Goal: Task Accomplishment & Management: Manage account settings

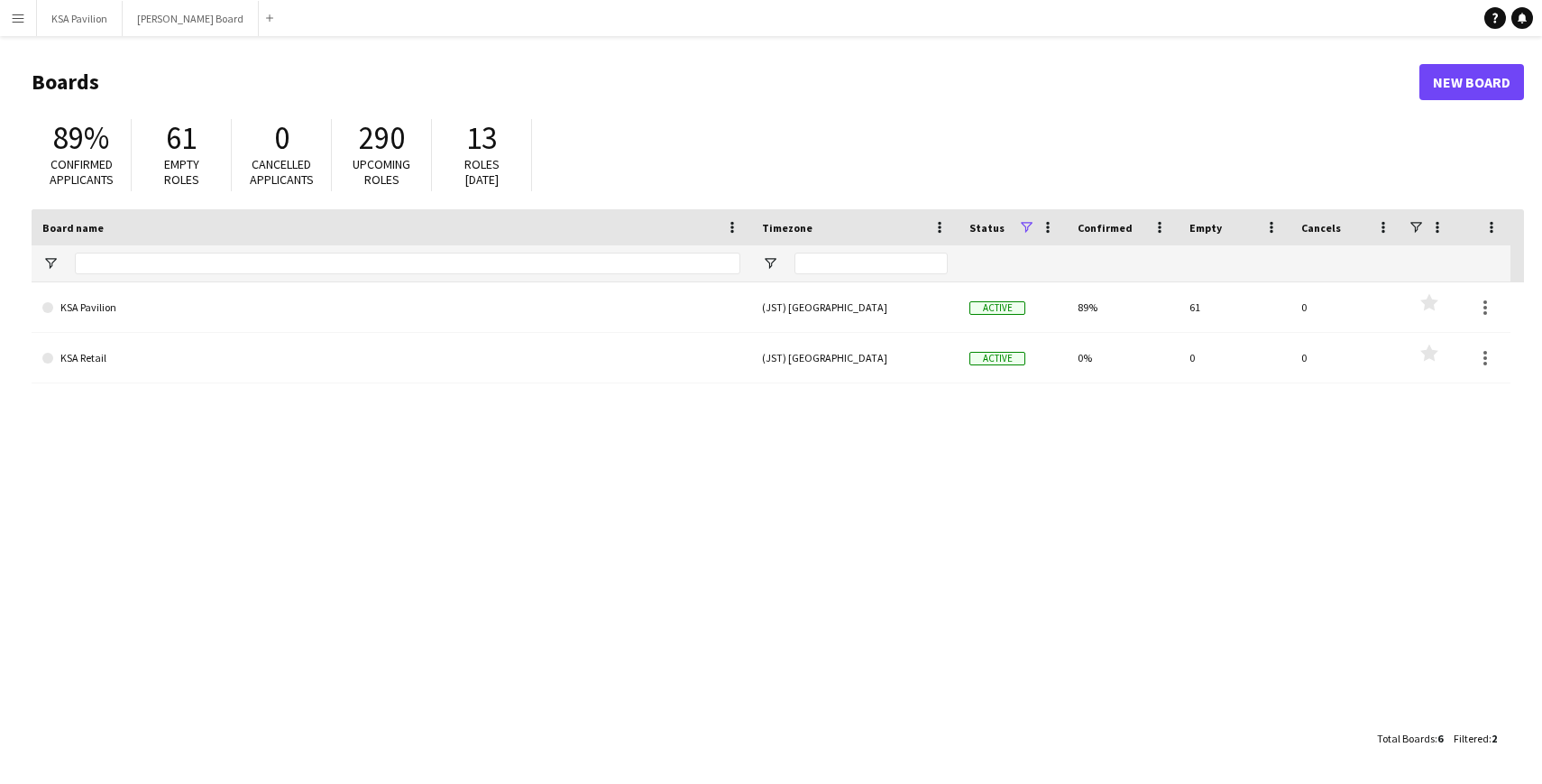
click at [20, 14] on app-icon "Menu" at bounding box center [17, 17] width 14 height 14
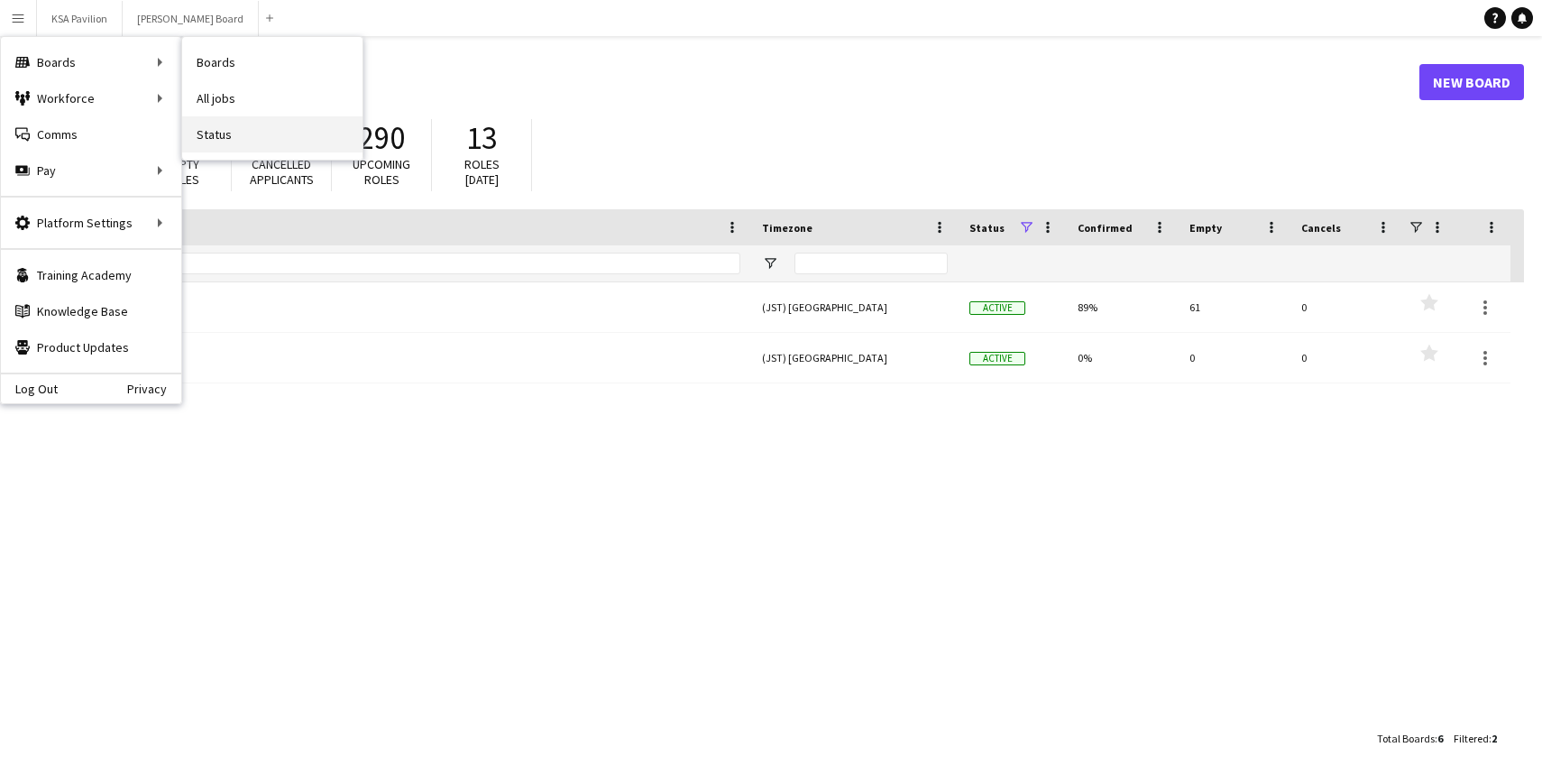
click at [234, 141] on link "Status" at bounding box center [272, 133] width 181 height 36
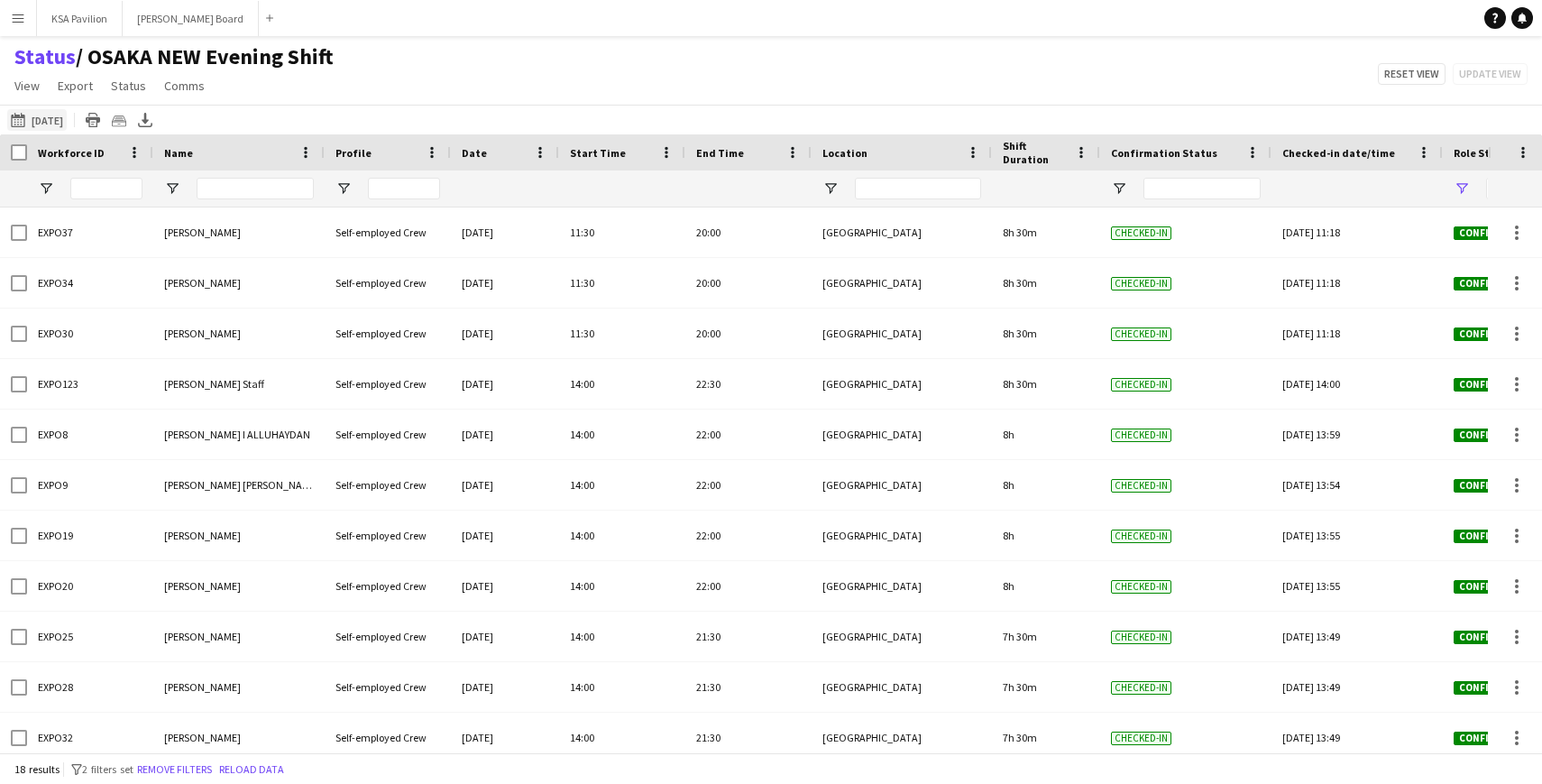
click at [43, 125] on button "01-09-2025 to 07-09-2025 08-07-2025" at bounding box center [37, 120] width 60 height 21
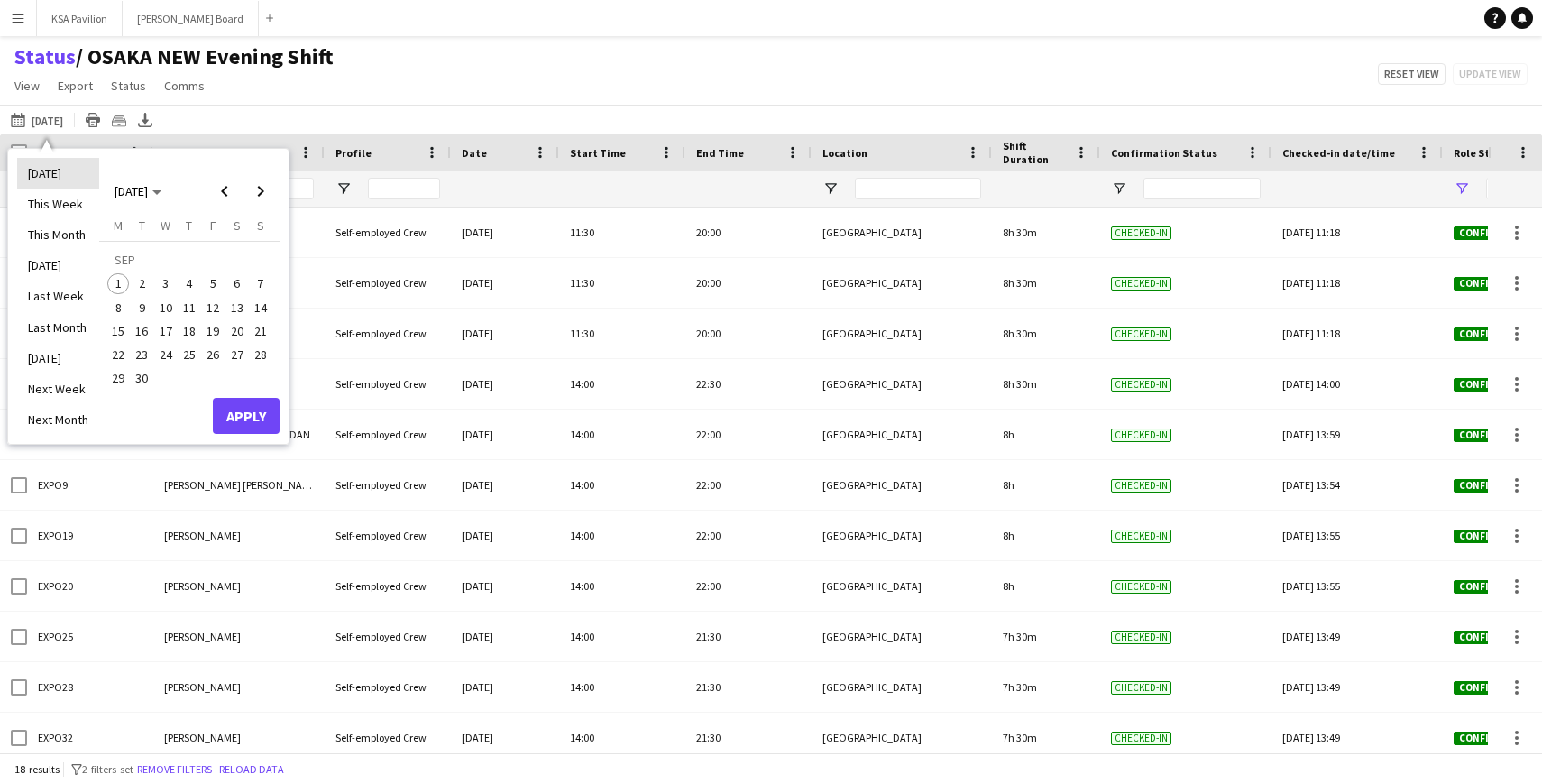
click at [51, 169] on li "[DATE]" at bounding box center [58, 173] width 82 height 31
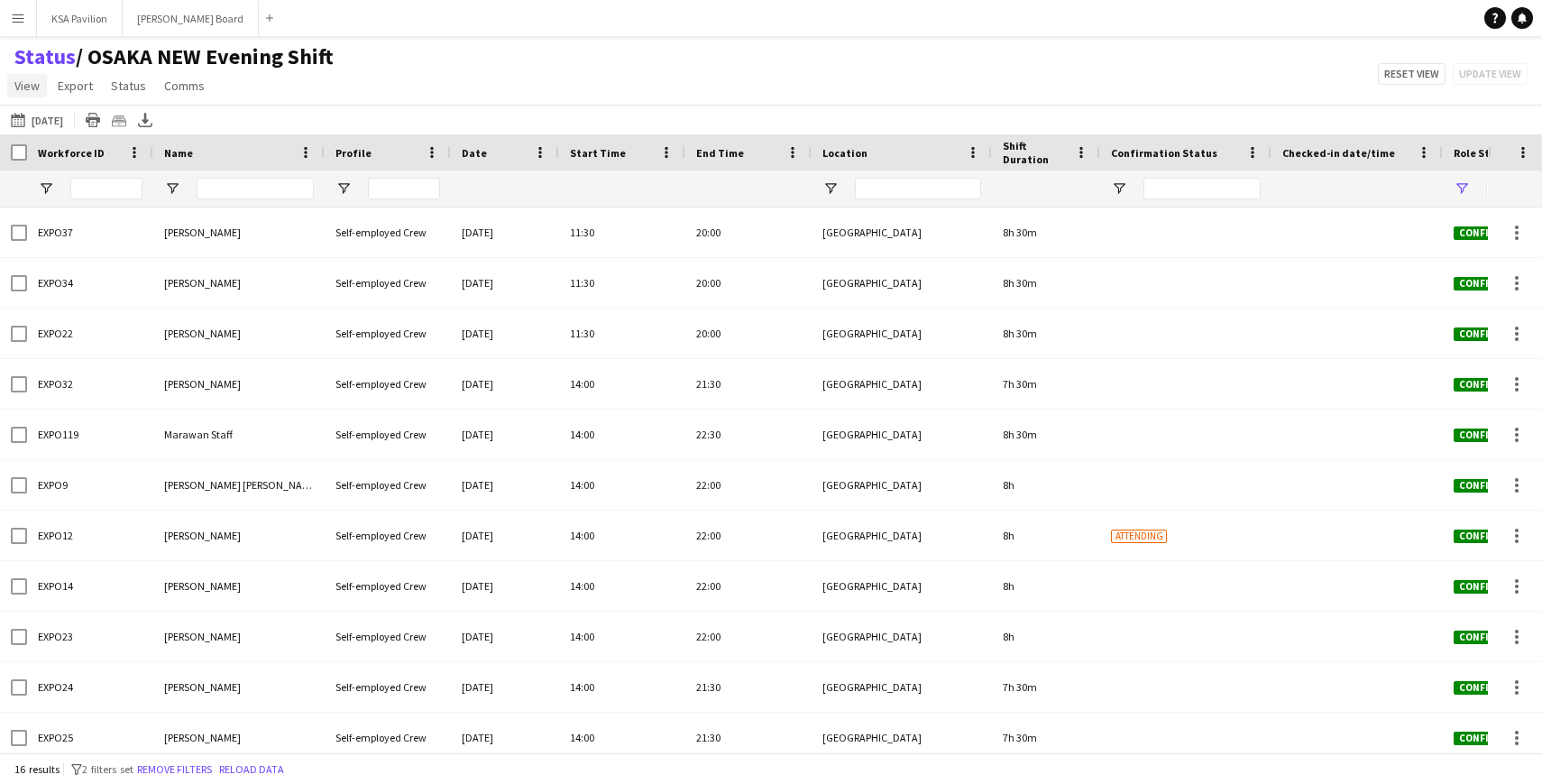
click at [27, 81] on span "View" at bounding box center [27, 85] width 25 height 16
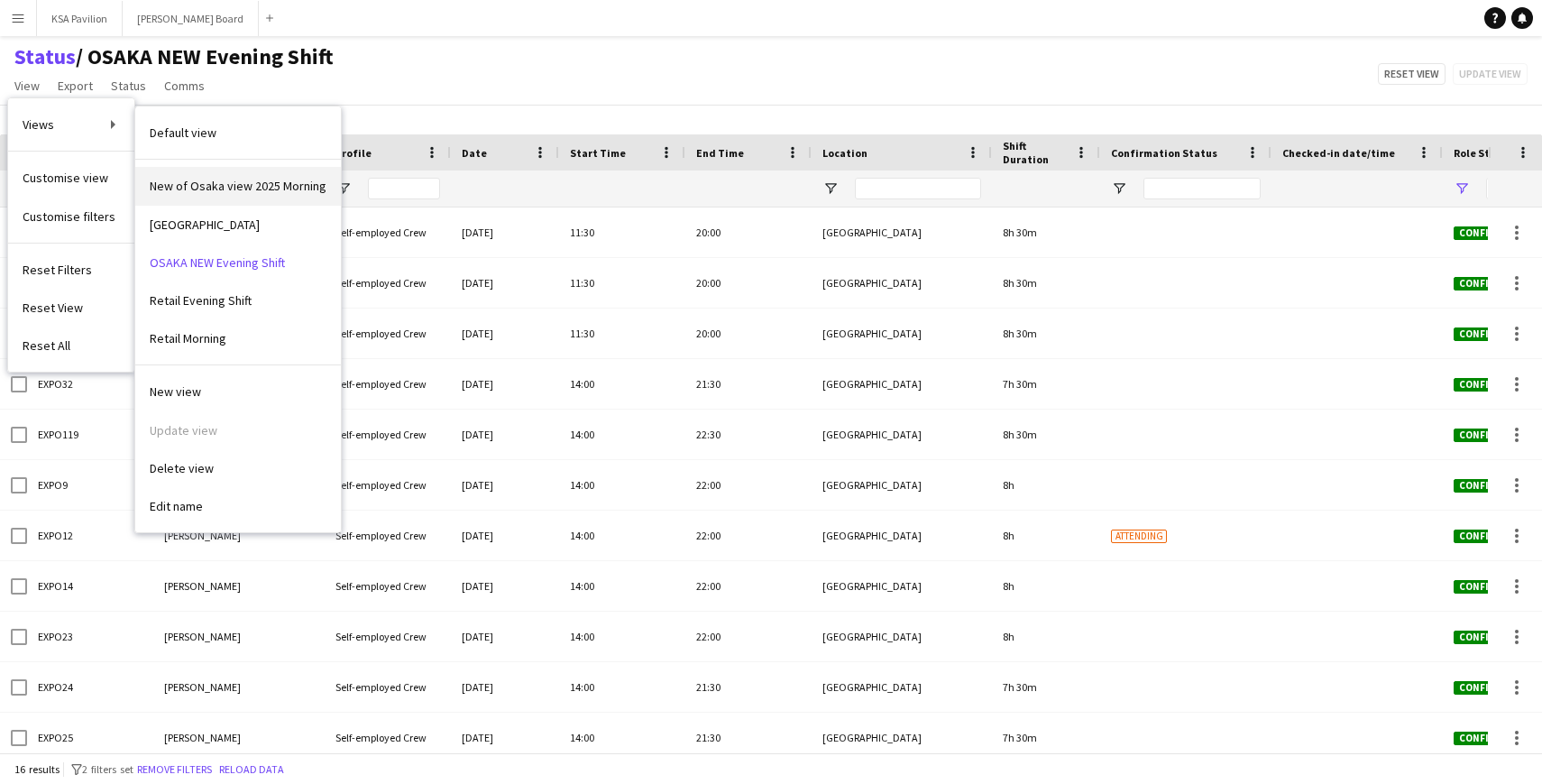
click at [221, 192] on span "New of Osaka view 2025 Morning" at bounding box center [238, 185] width 177 height 16
type input "**********"
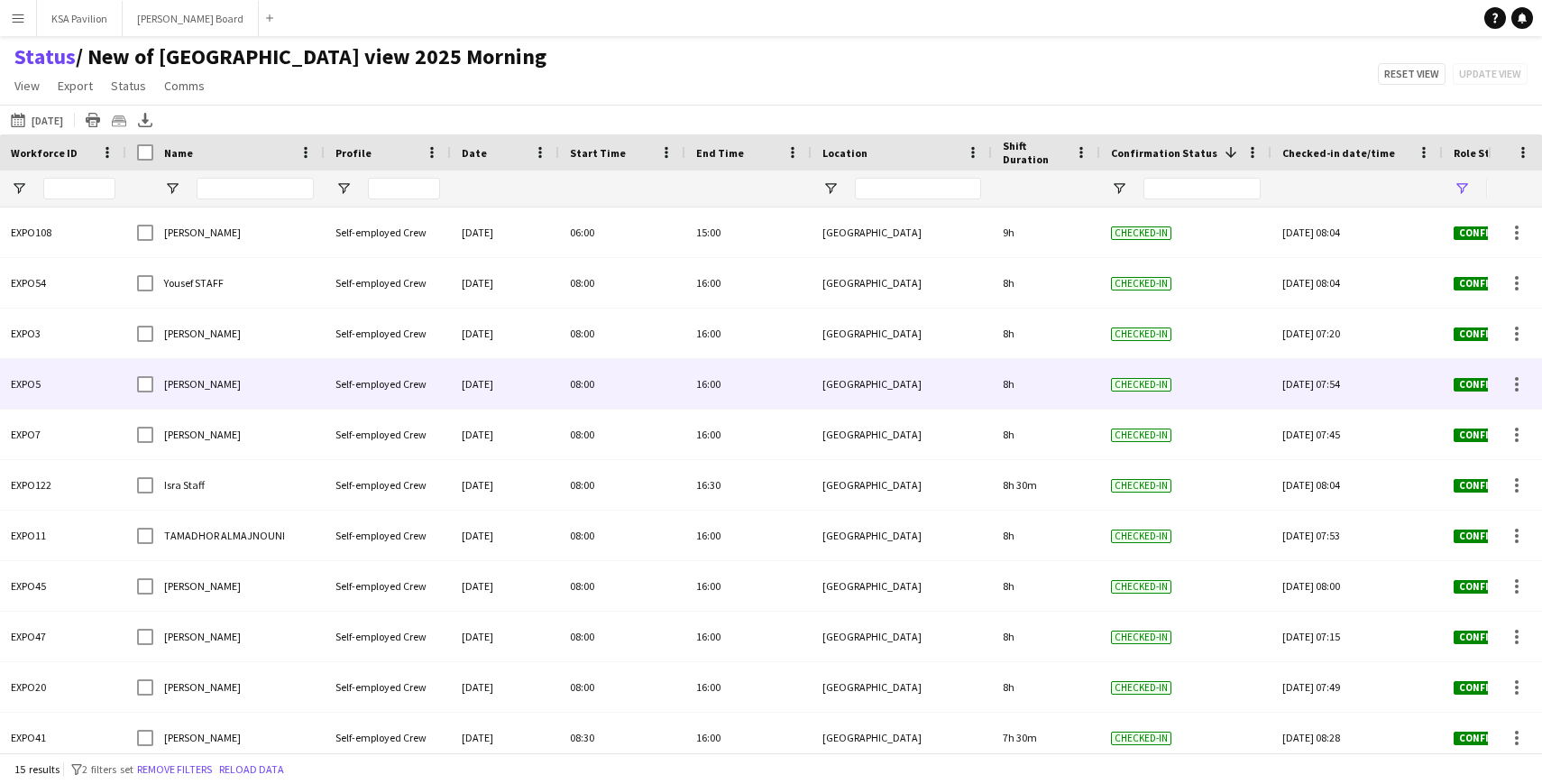
scroll to position [212, 0]
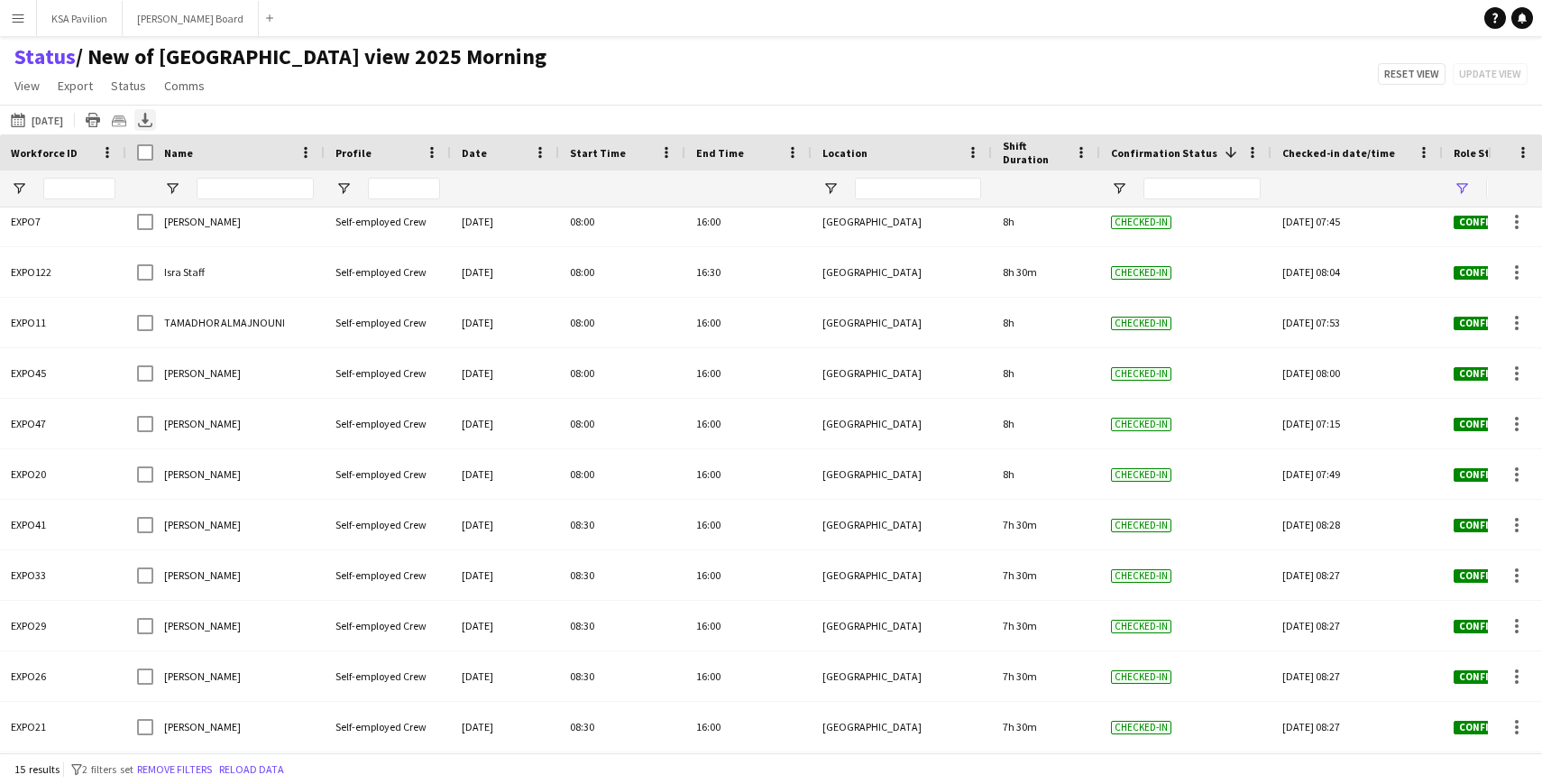
click at [135, 121] on div "Export XLSX" at bounding box center [145, 120] width 21 height 21
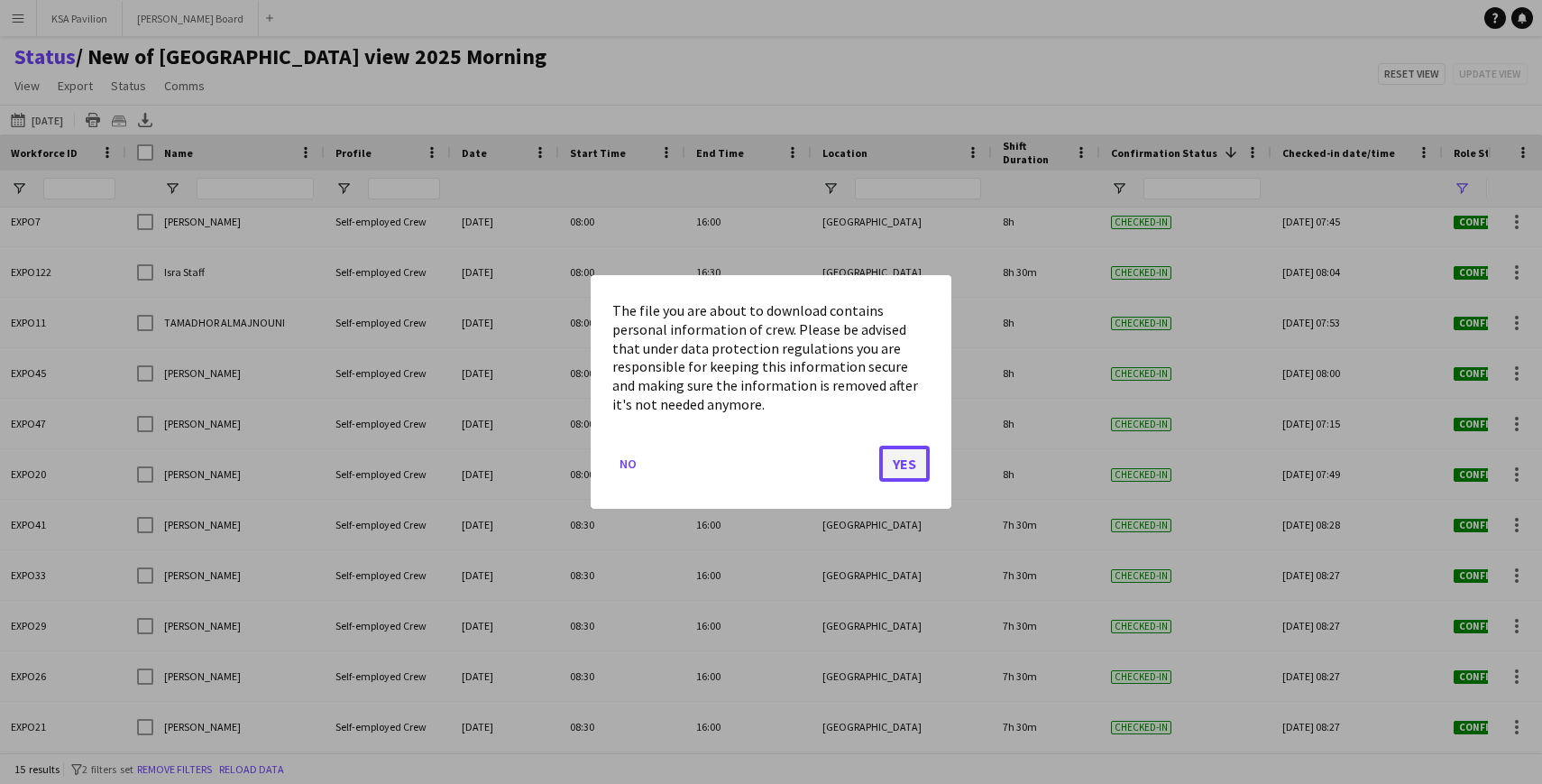
click at [906, 465] on button "Yes" at bounding box center [905, 462] width 50 height 36
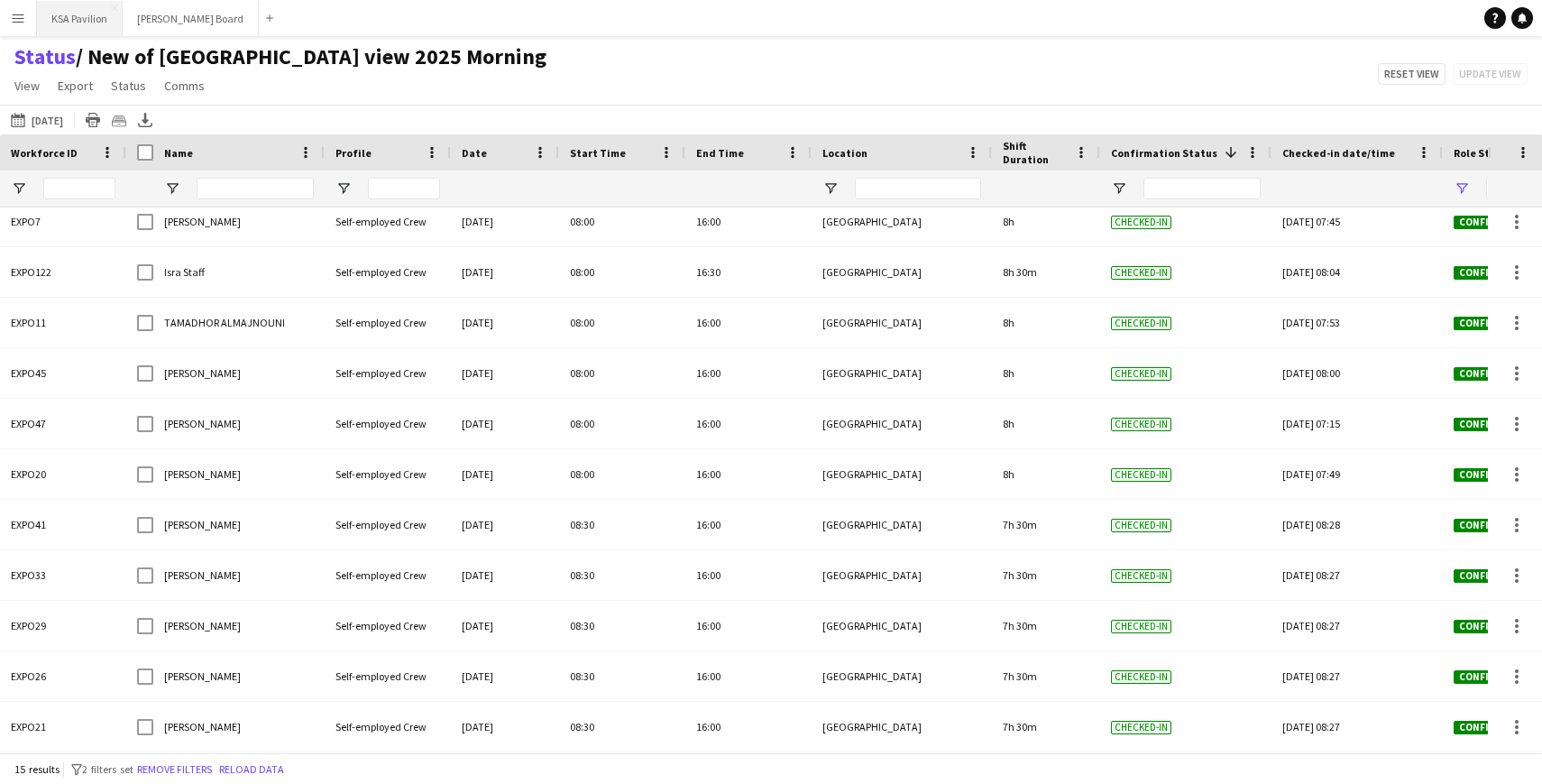
click at [95, 19] on button "KSA Pavilion Close" at bounding box center [79, 18] width 86 height 35
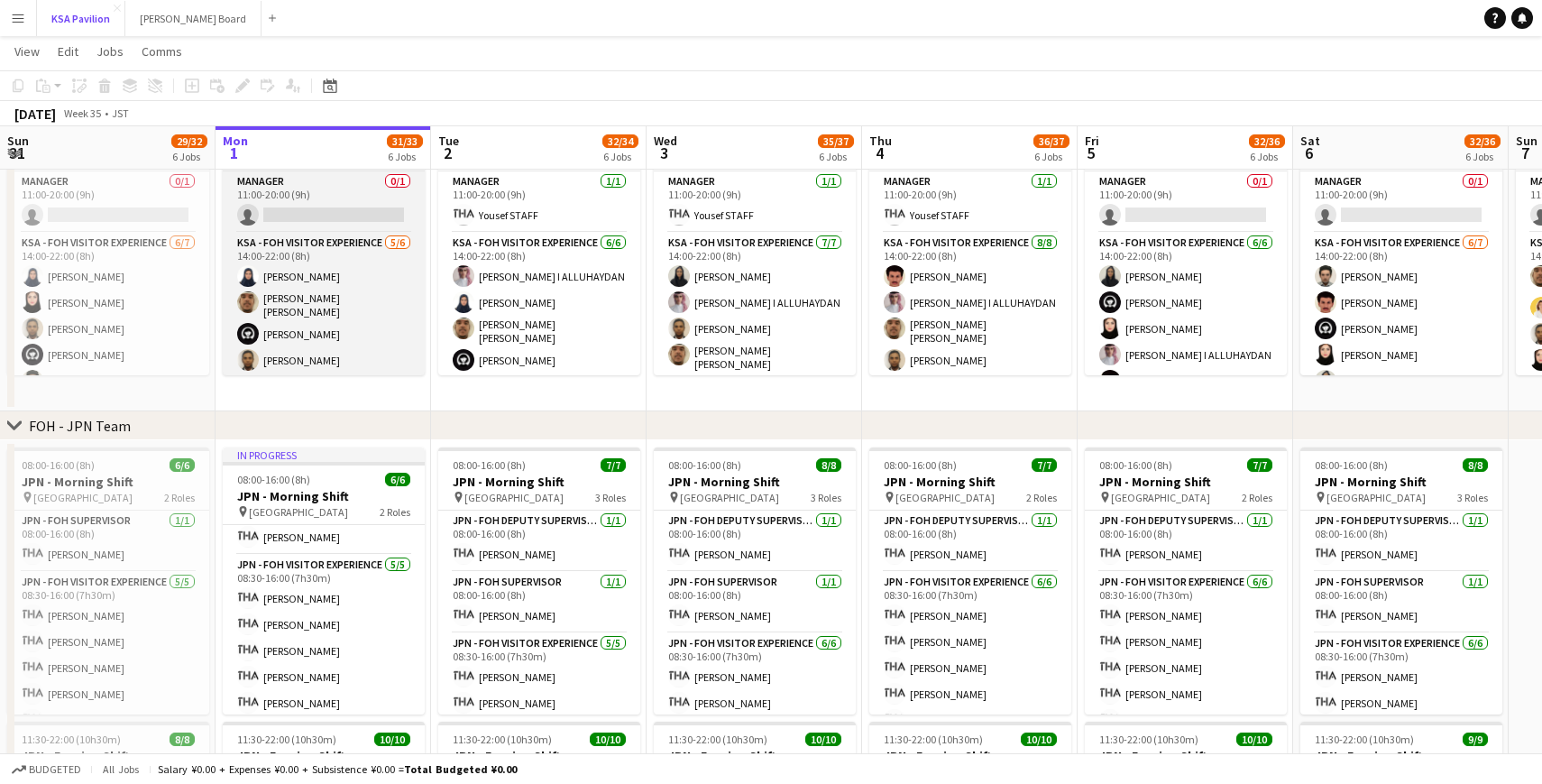
scroll to position [38, 0]
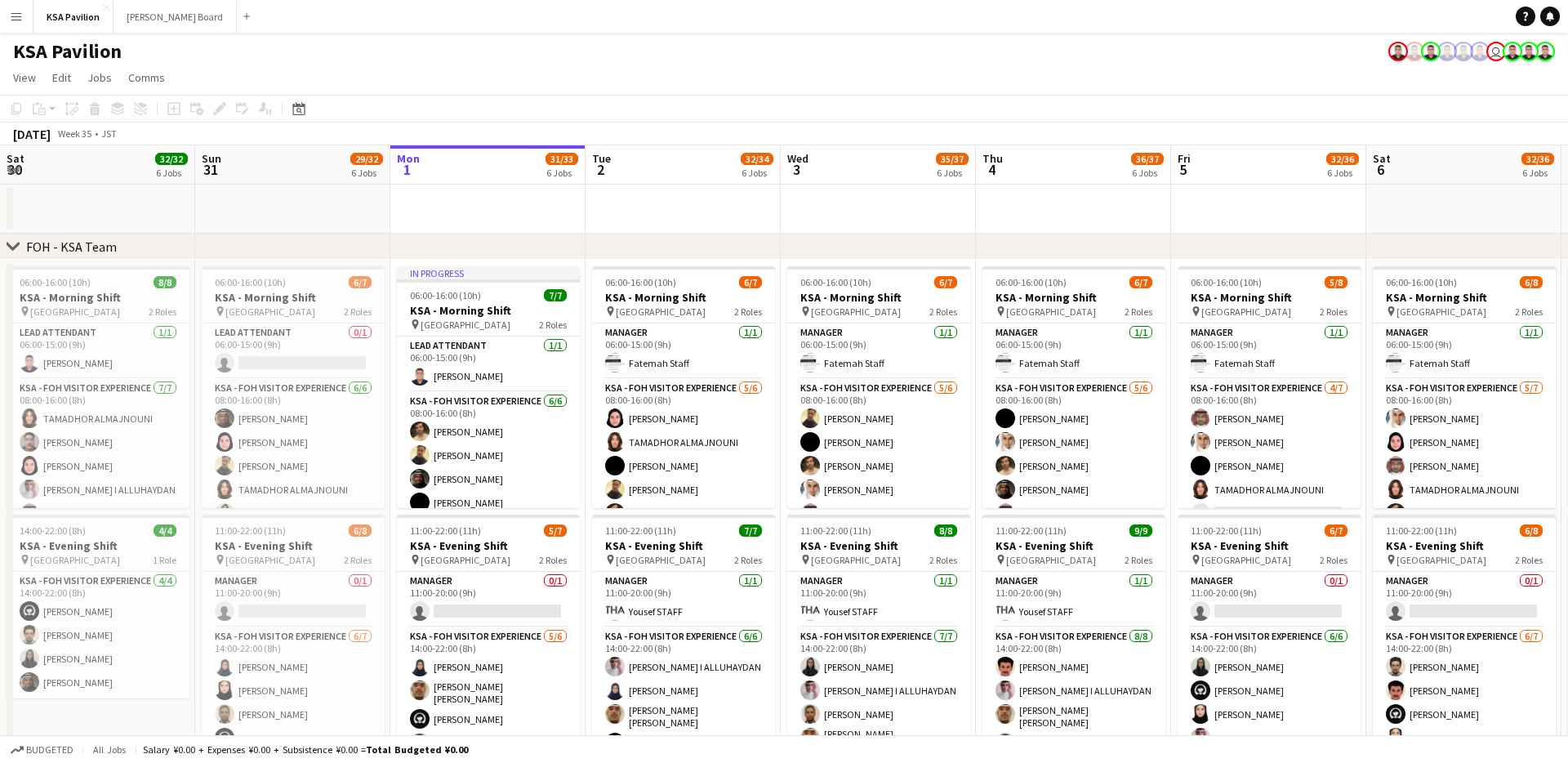
scroll to position [0, 390]
